Goal: Information Seeking & Learning: Learn about a topic

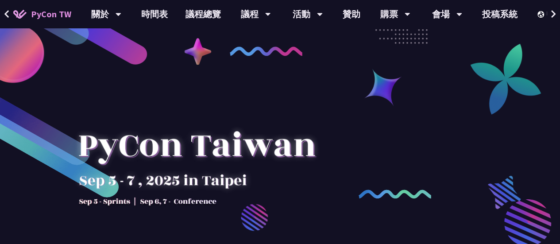
click at [183, 83] on div at bounding box center [280, 219] width 560 height 332
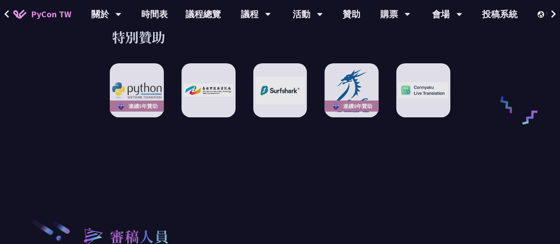
scroll to position [1195, 0]
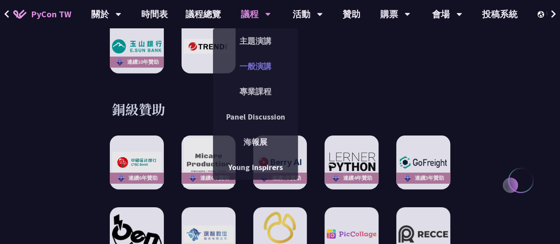
click at [265, 62] on link "一般演講" at bounding box center [255, 66] width 85 height 21
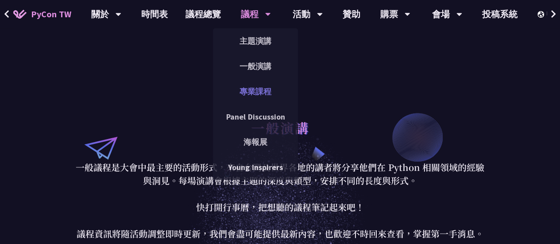
click at [259, 88] on link "專業課程" at bounding box center [255, 91] width 85 height 21
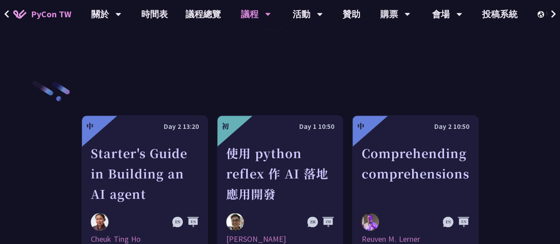
scroll to position [354, 0]
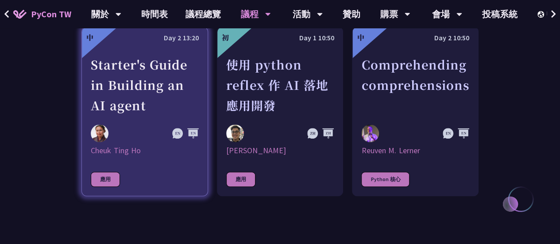
click at [188, 142] on link "中 Day 2 13:20 Starter's Guide in Building an AI agent Cheuk Ting Ho 應用" at bounding box center [144, 111] width 127 height 169
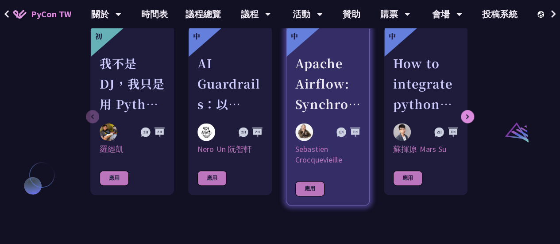
scroll to position [575, 0]
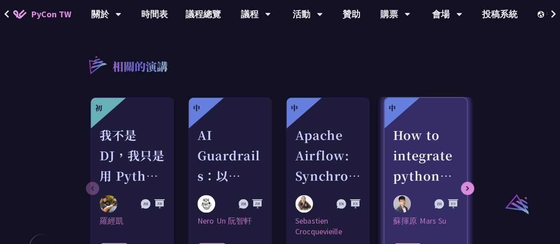
drag, startPoint x: 497, startPoint y: 137, endPoint x: 440, endPoint y: 130, distance: 57.1
